Goal: Task Accomplishment & Management: Manage account settings

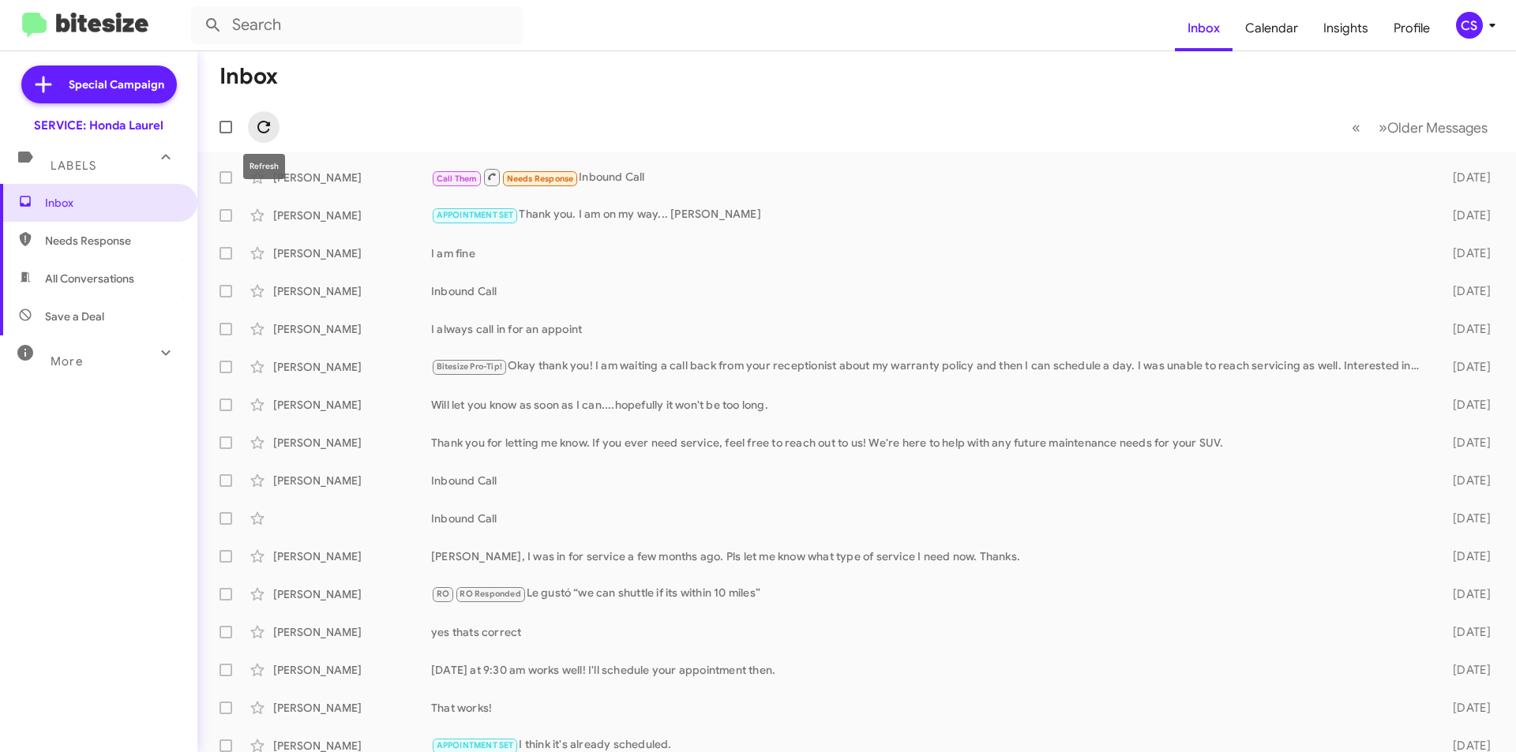
click at [260, 126] on icon at bounding box center [263, 127] width 19 height 19
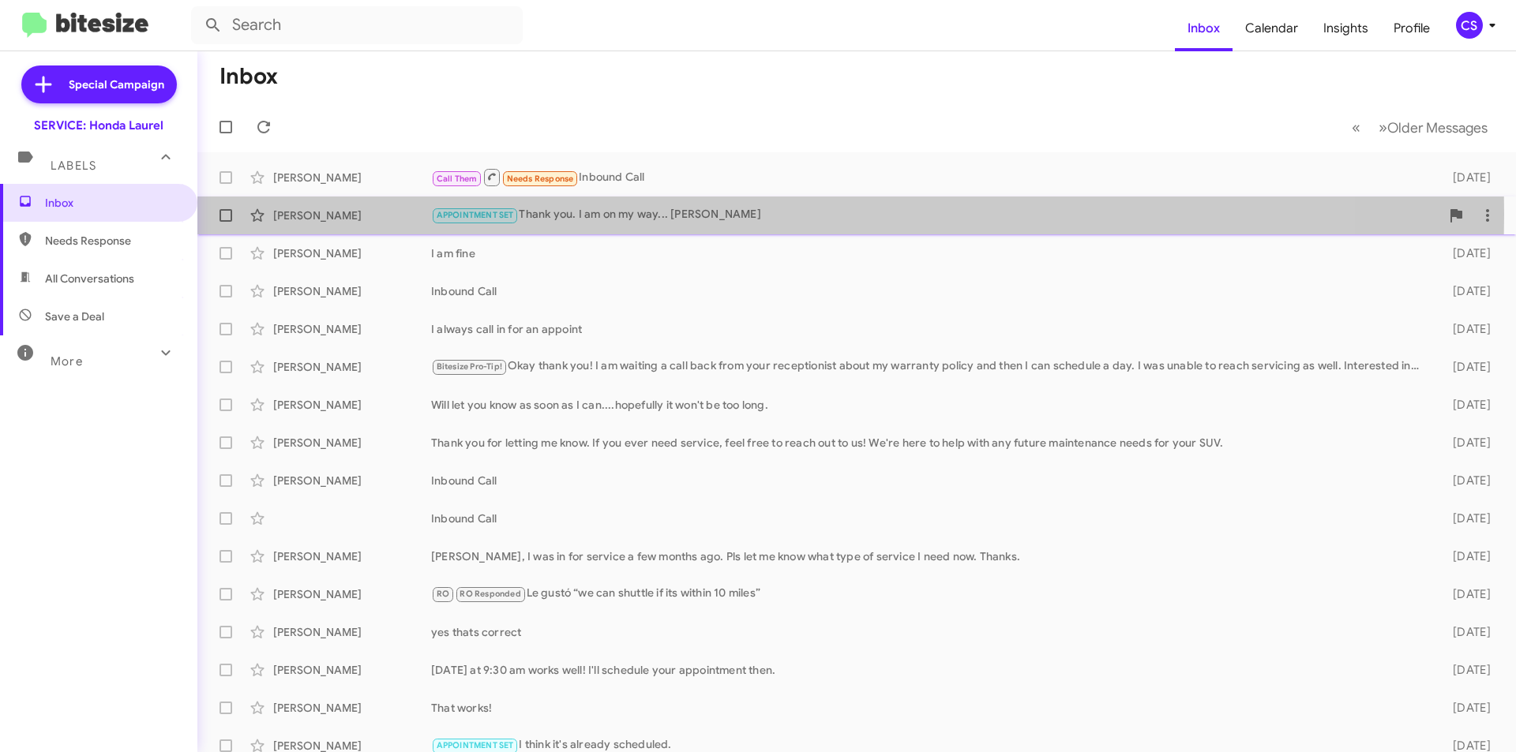
click at [627, 214] on div "APPOINTMENT SET Thank you. I am on my way... [PERSON_NAME]" at bounding box center [935, 215] width 1009 height 18
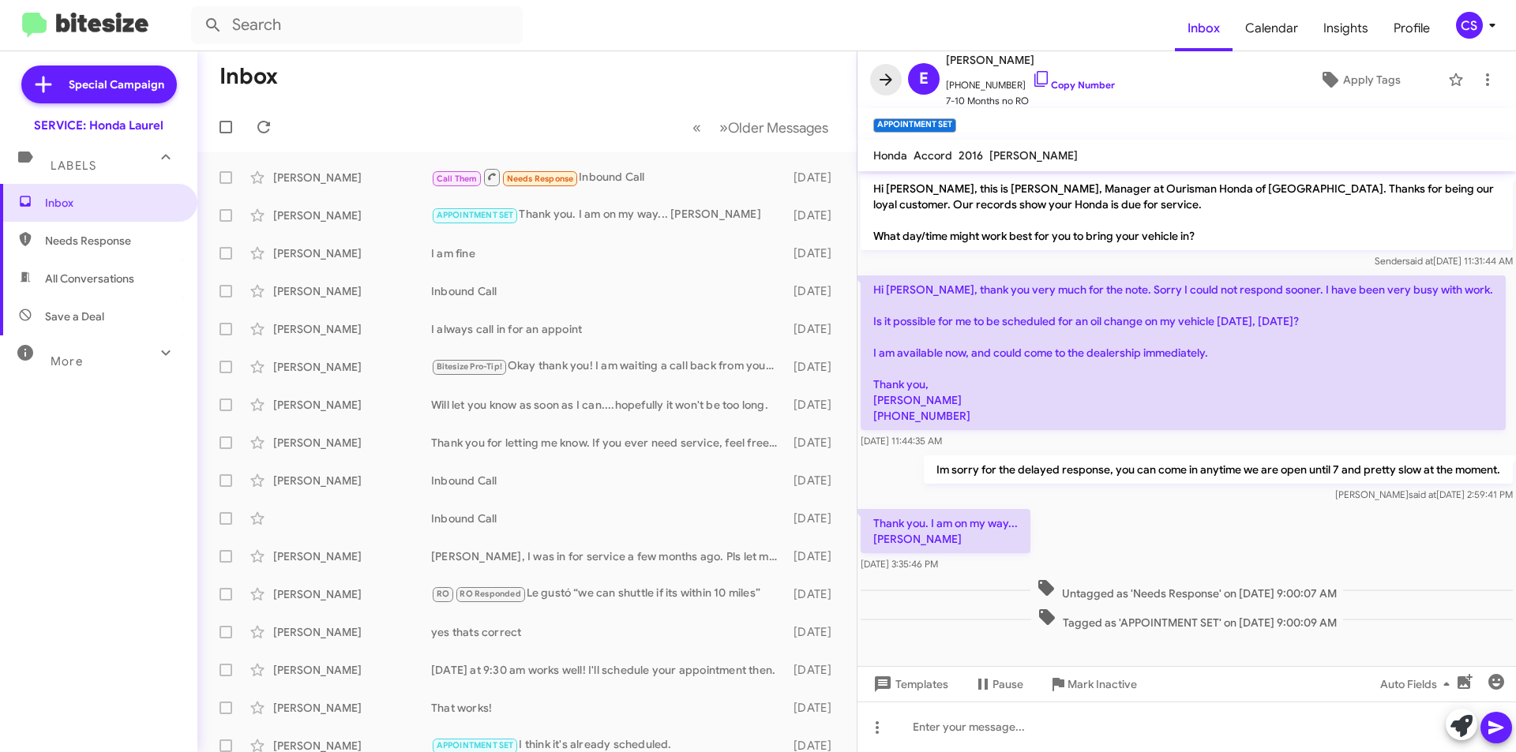
click at [878, 76] on icon at bounding box center [885, 79] width 19 height 19
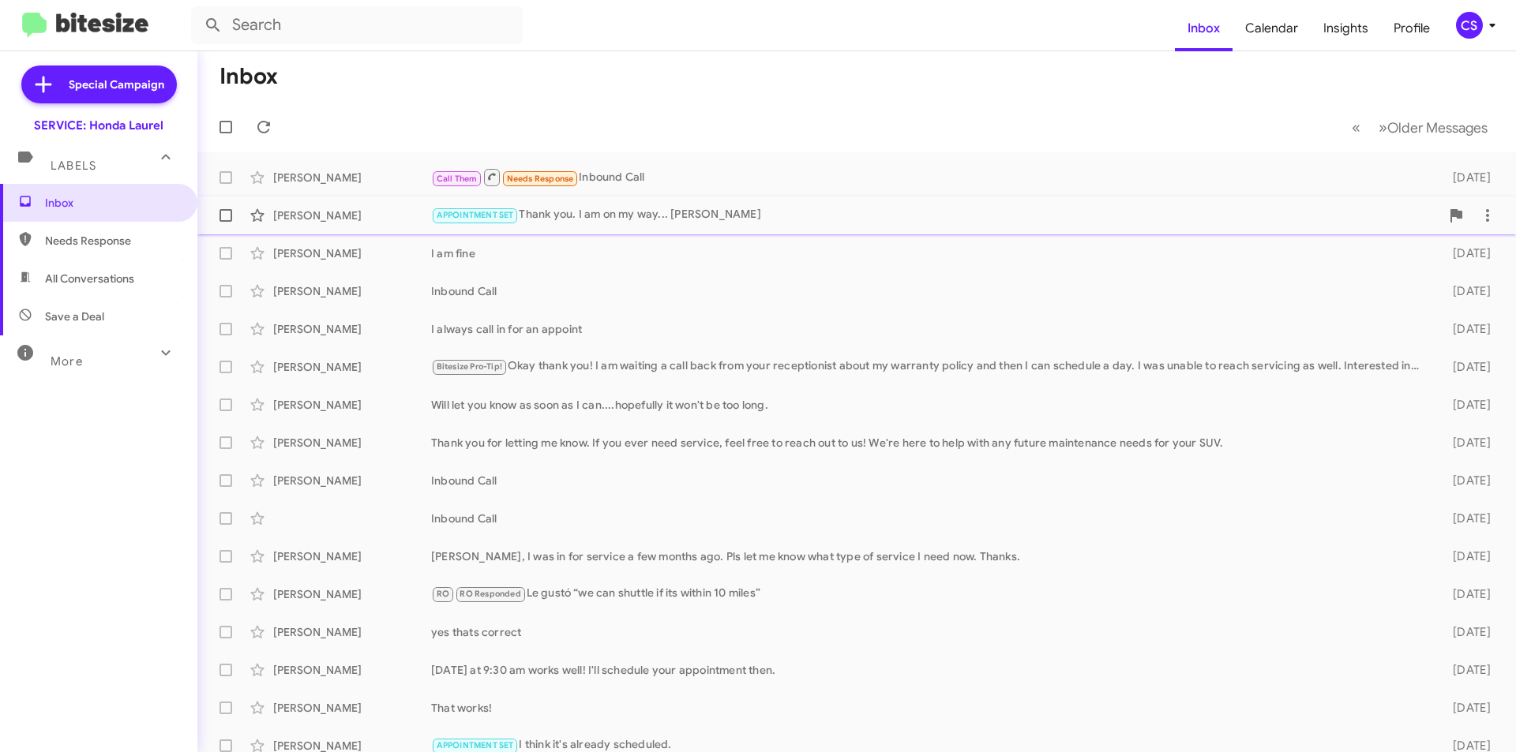
click at [718, 201] on div "[PERSON_NAME] APPOINTMENT SET Thank you. I am on my way... [PERSON_NAME] [DATE]" at bounding box center [856, 216] width 1293 height 32
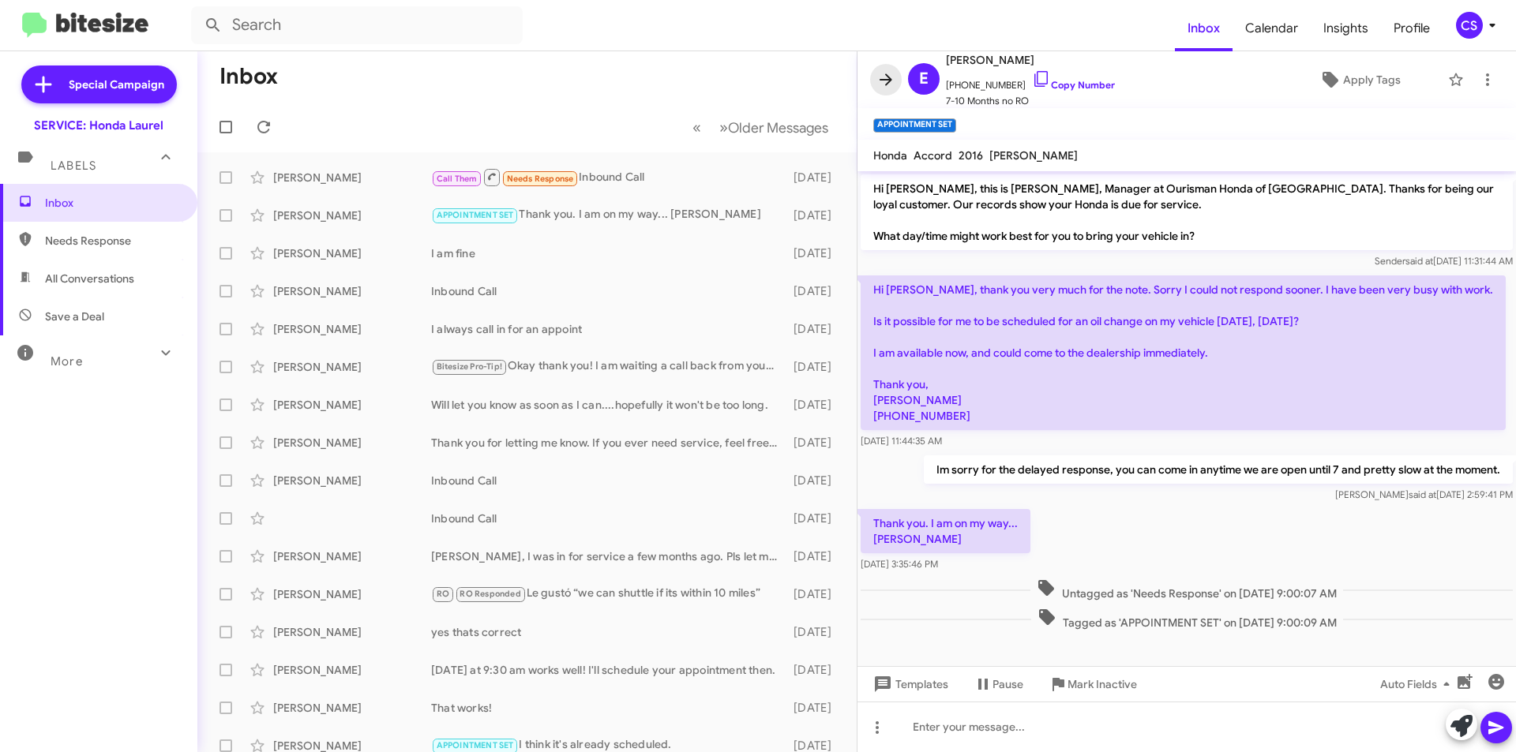
click at [888, 83] on icon at bounding box center [886, 79] width 13 height 12
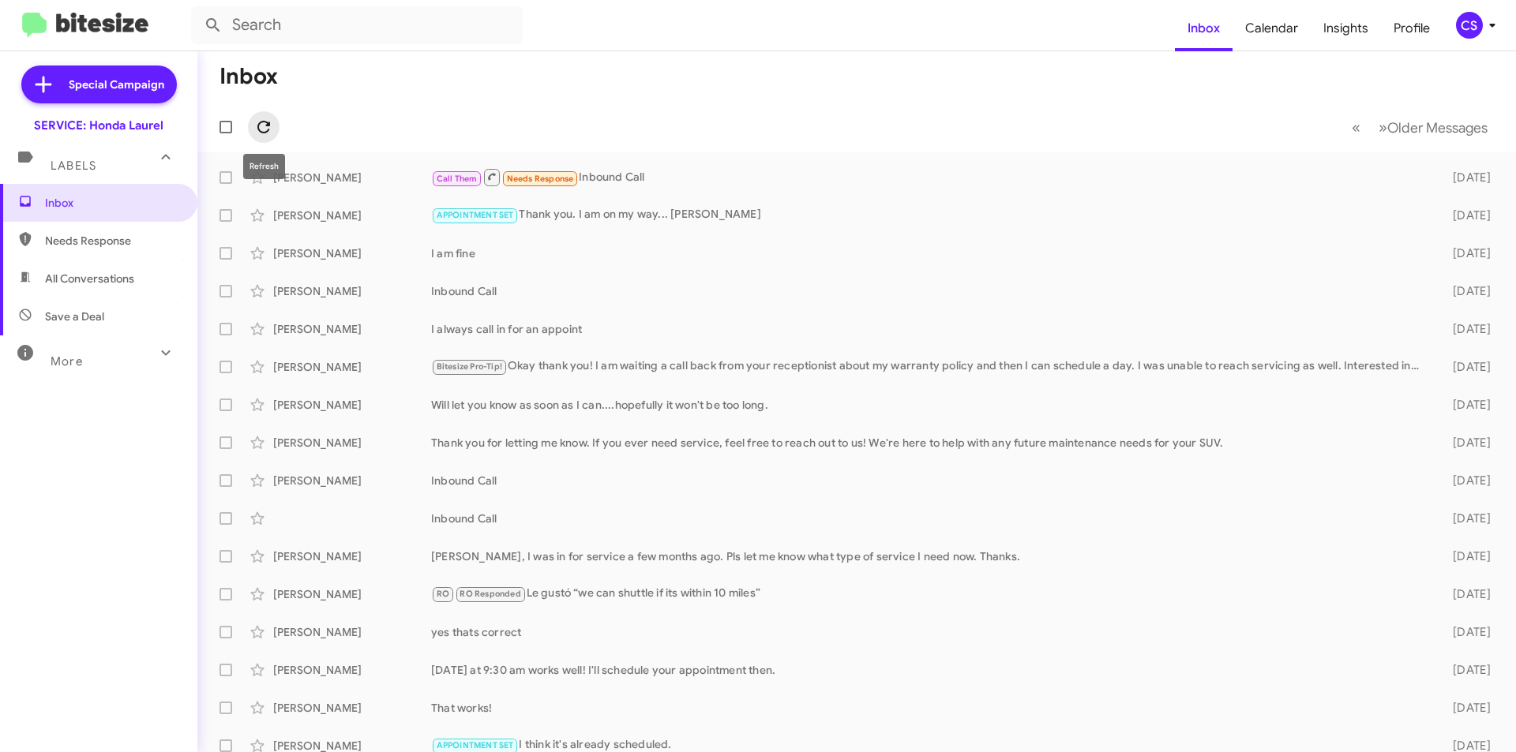
click at [267, 123] on icon at bounding box center [263, 127] width 13 height 13
